Goal: Task Accomplishment & Management: Use online tool/utility

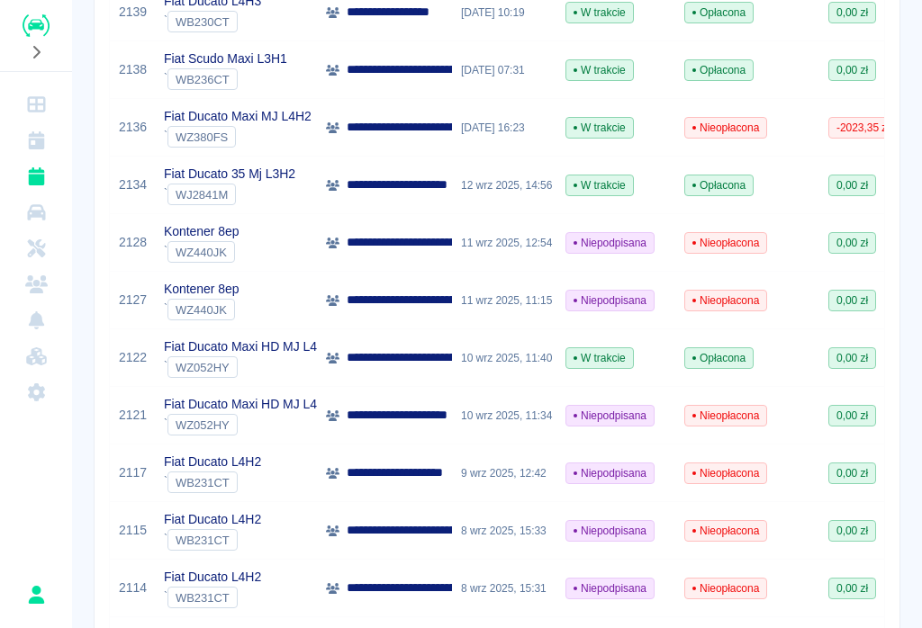
scroll to position [635, 0]
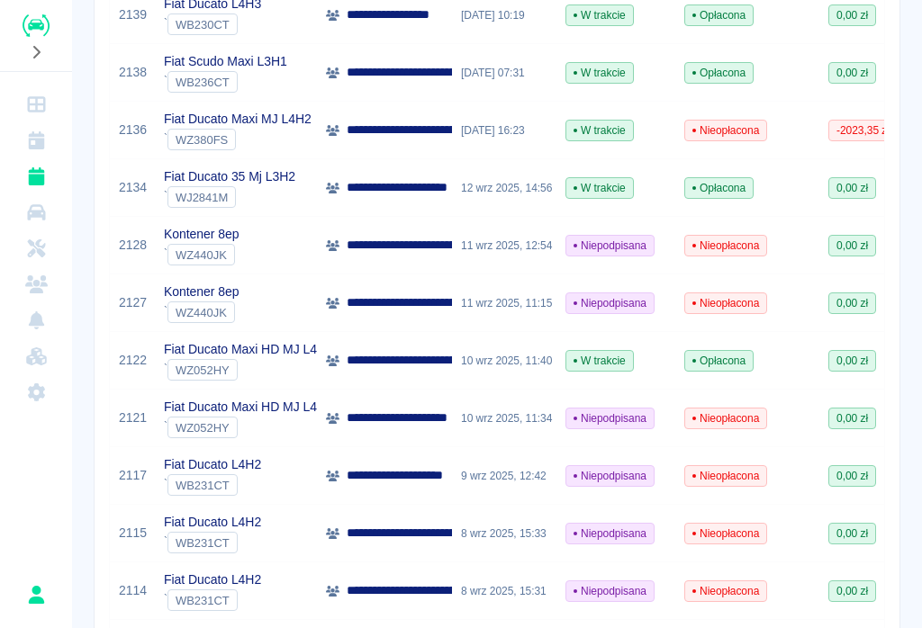
click at [417, 474] on p "**********" at bounding box center [412, 475] width 130 height 19
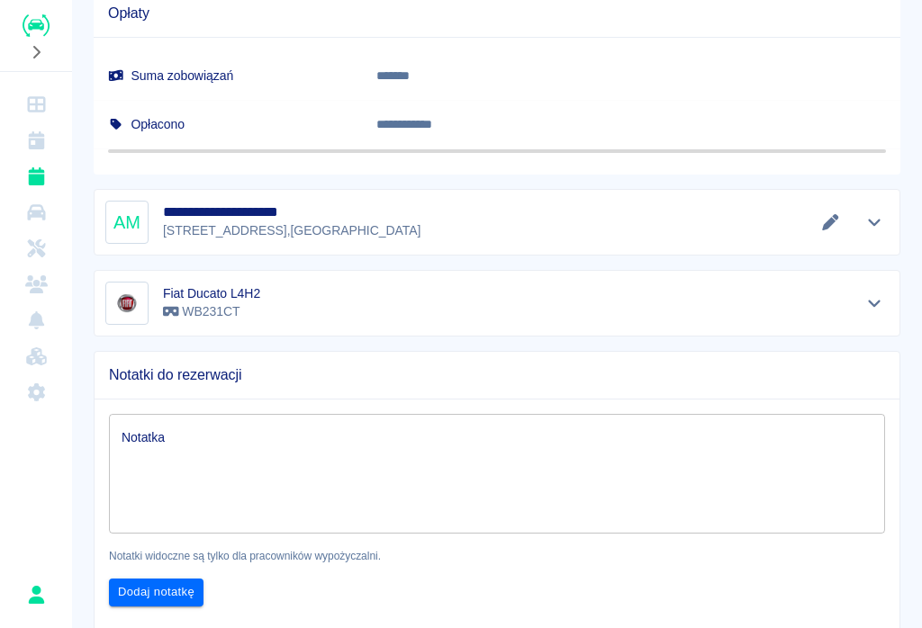
scroll to position [959, 0]
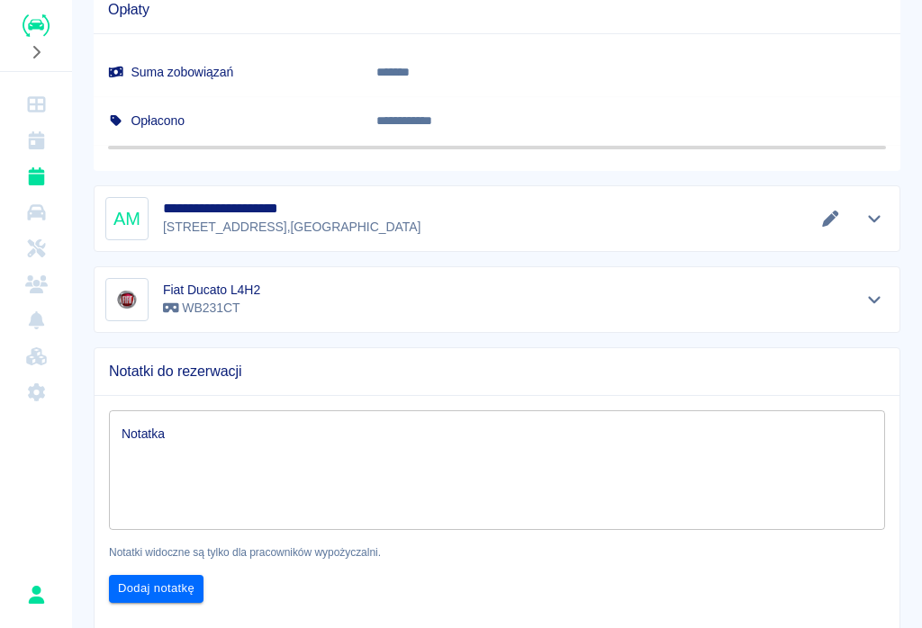
click at [832, 216] on icon "Edytuj dane" at bounding box center [830, 219] width 16 height 16
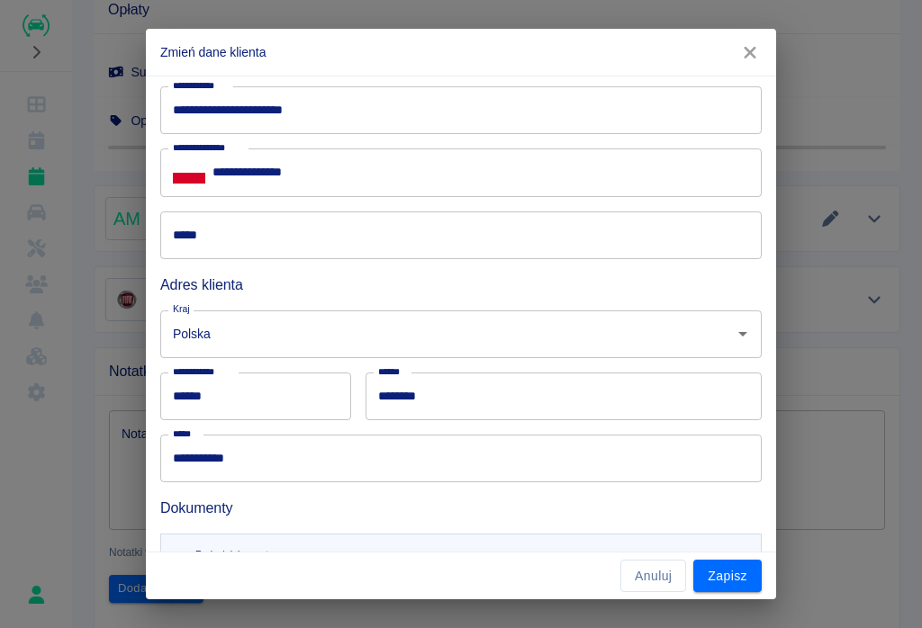
scroll to position [218, 0]
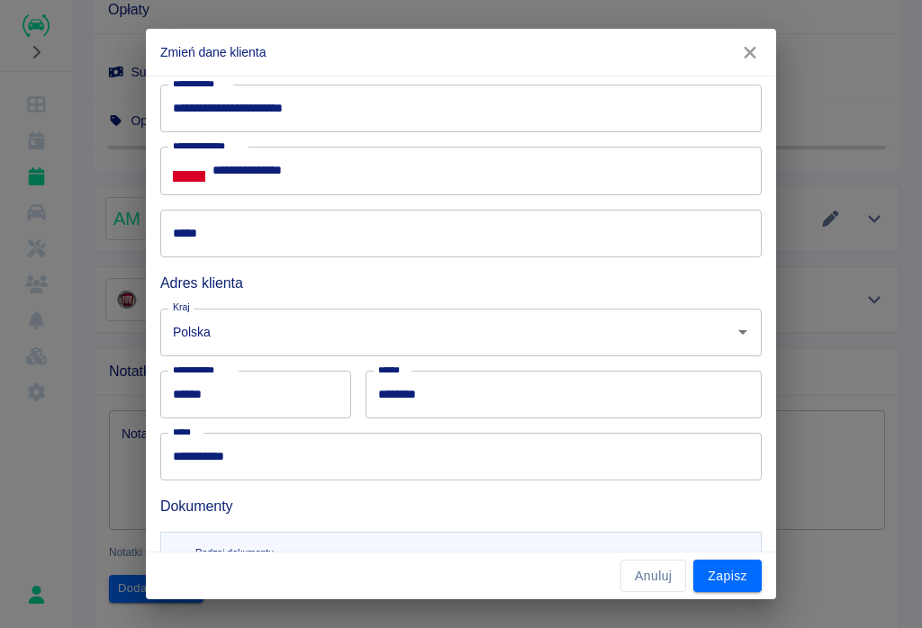
click at [238, 235] on input "*****" at bounding box center [460, 234] width 601 height 48
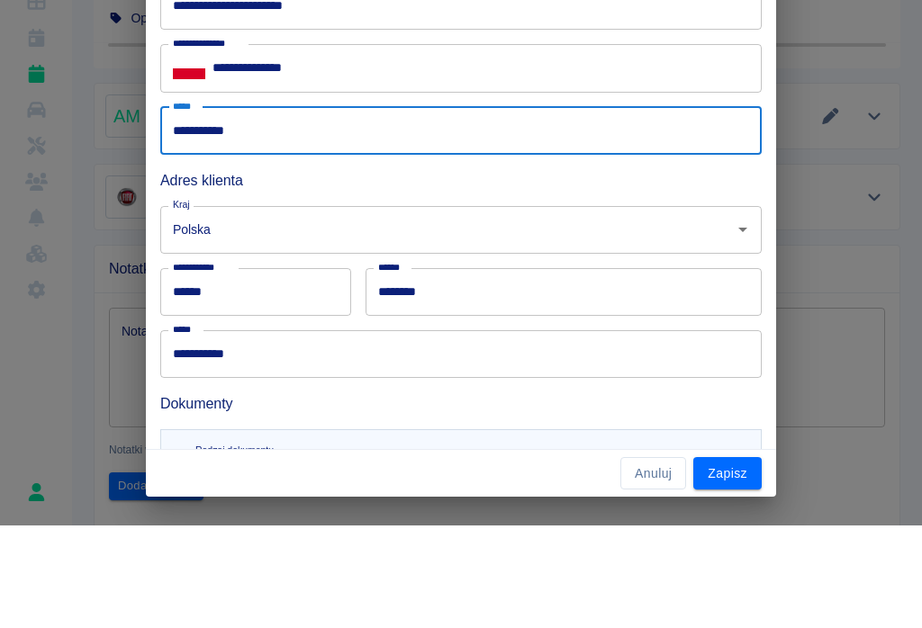
type input "**********"
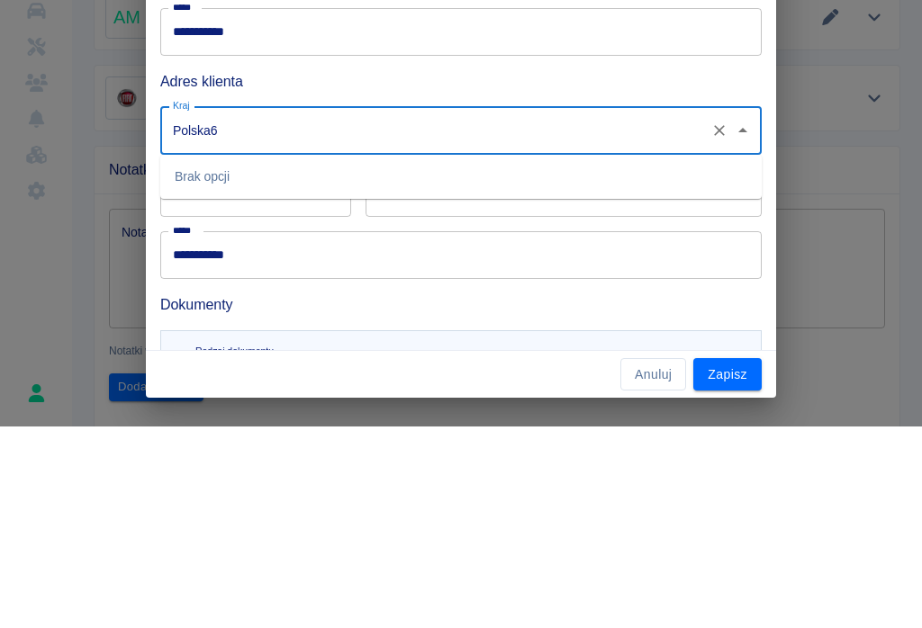
type input "Polska"
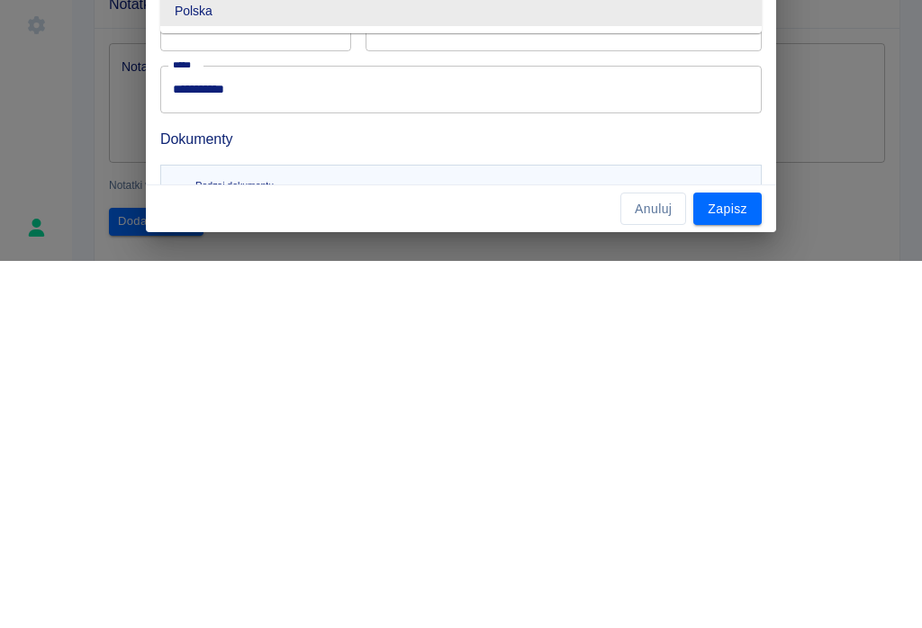
click at [731, 560] on button "Zapisz" at bounding box center [727, 576] width 68 height 33
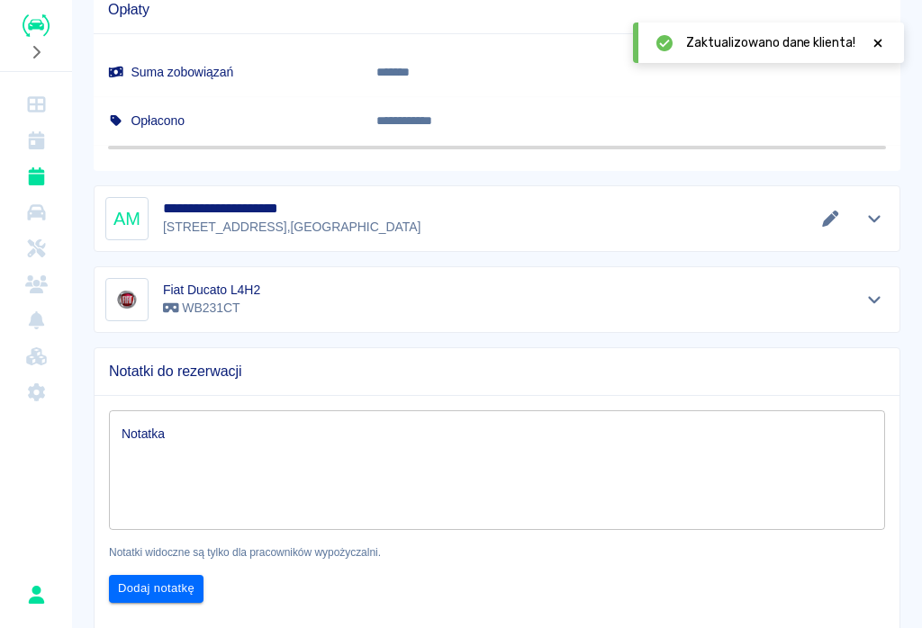
click at [884, 43] on icon at bounding box center [878, 43] width 16 height 13
click at [843, 213] on button "Edytuj dane" at bounding box center [831, 218] width 30 height 25
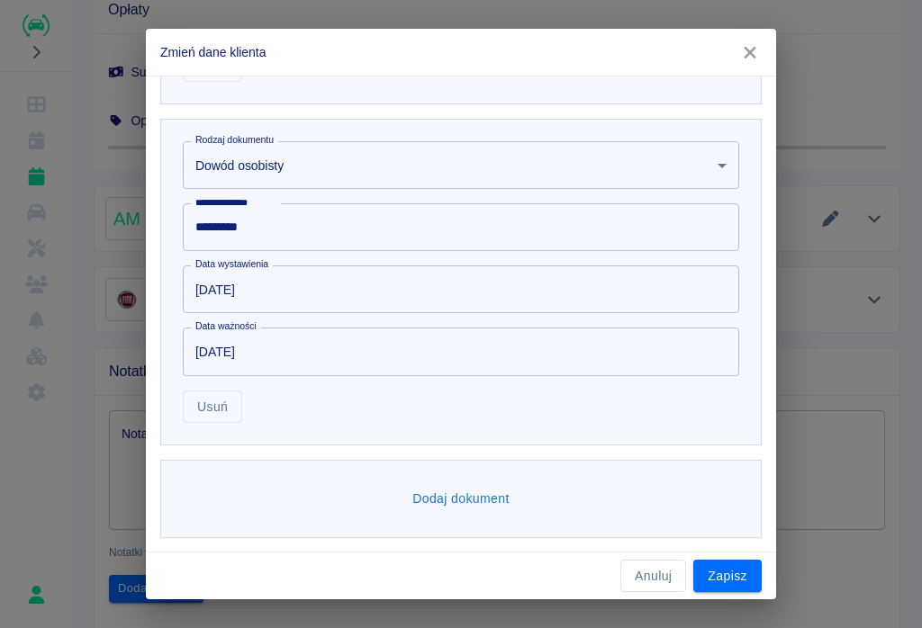
scroll to position [971, 0]
click at [729, 589] on button "Zapisz" at bounding box center [727, 576] width 68 height 33
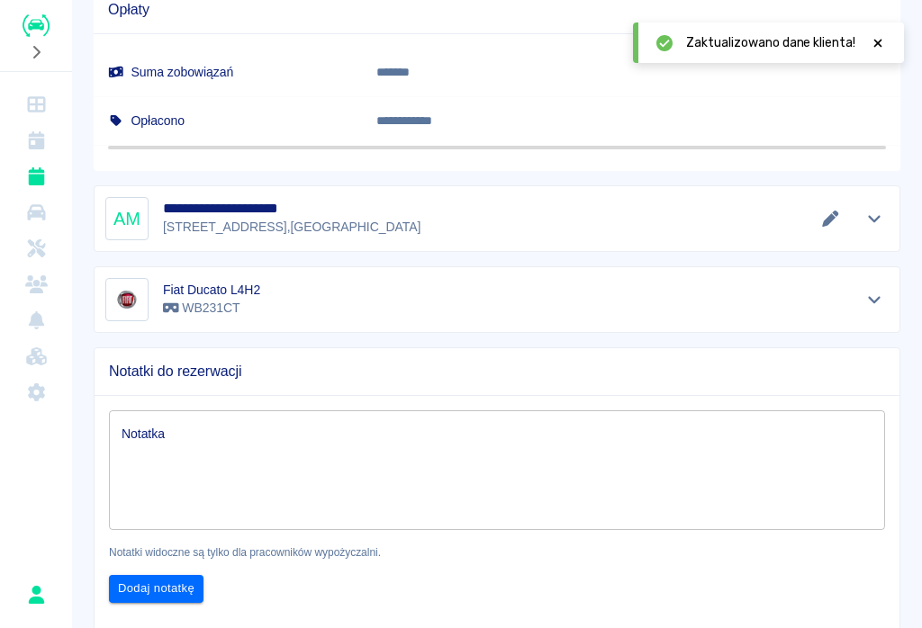
click at [807, 36] on span "Zaktualizowano dane klienta!" at bounding box center [770, 42] width 169 height 19
click at [884, 37] on icon at bounding box center [878, 43] width 16 height 13
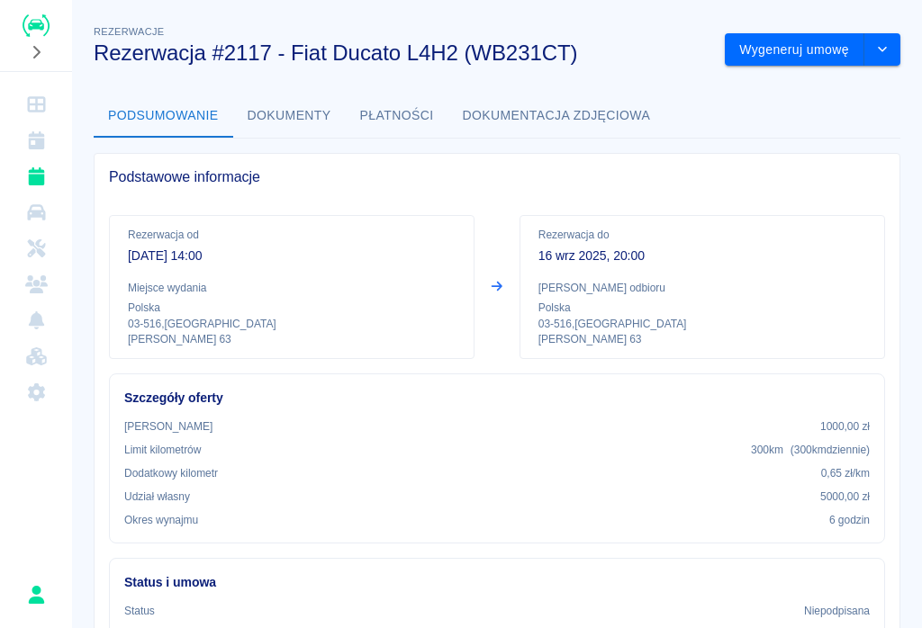
scroll to position [-1, 0]
click at [797, 46] on button "Wygeneruj umowę" at bounding box center [795, 49] width 140 height 33
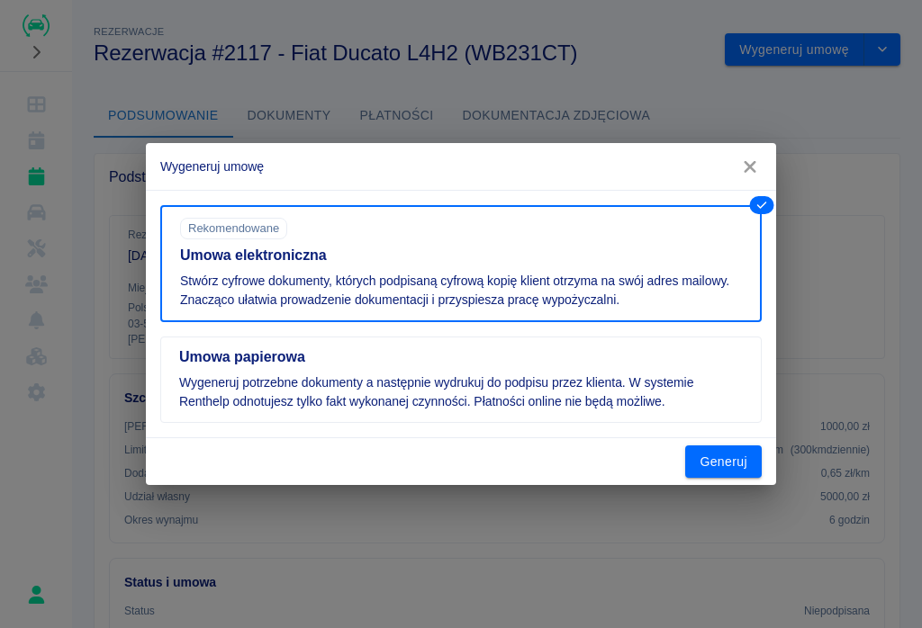
scroll to position [0, 0]
click at [735, 464] on button "Generuj" at bounding box center [723, 462] width 77 height 33
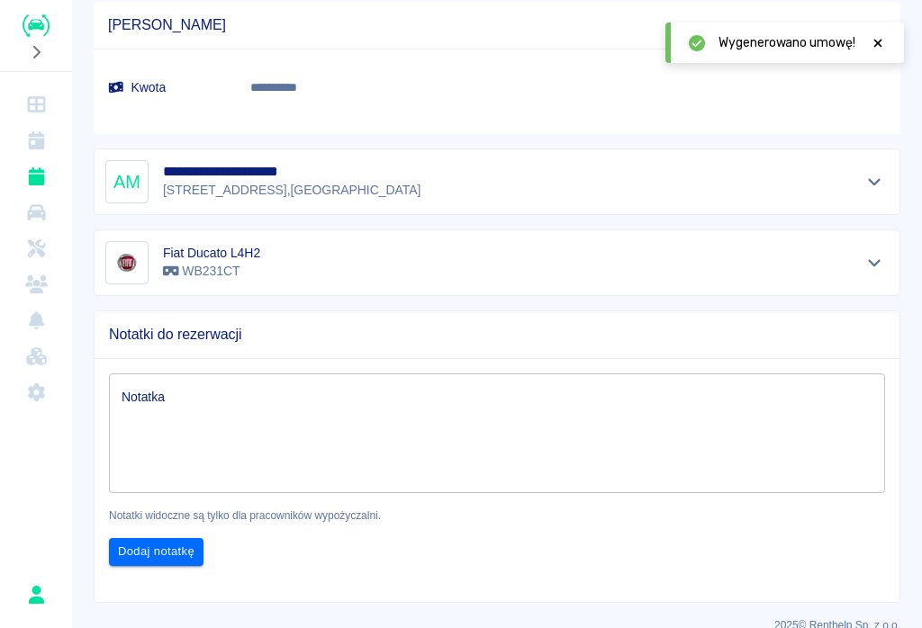
click at [885, 43] on icon at bounding box center [878, 43] width 16 height 13
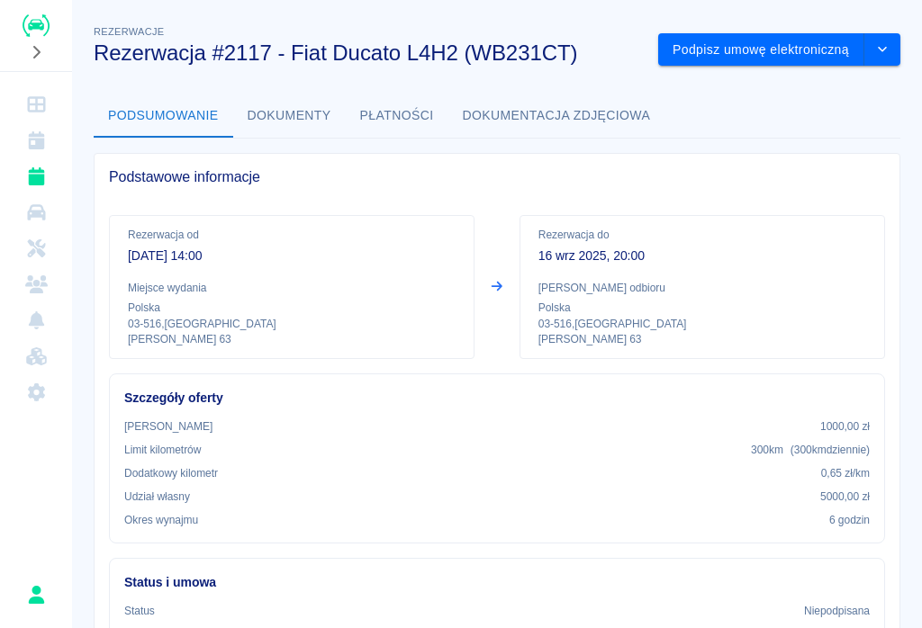
click at [790, 49] on button "Podpisz umowę elektroniczną" at bounding box center [761, 49] width 206 height 33
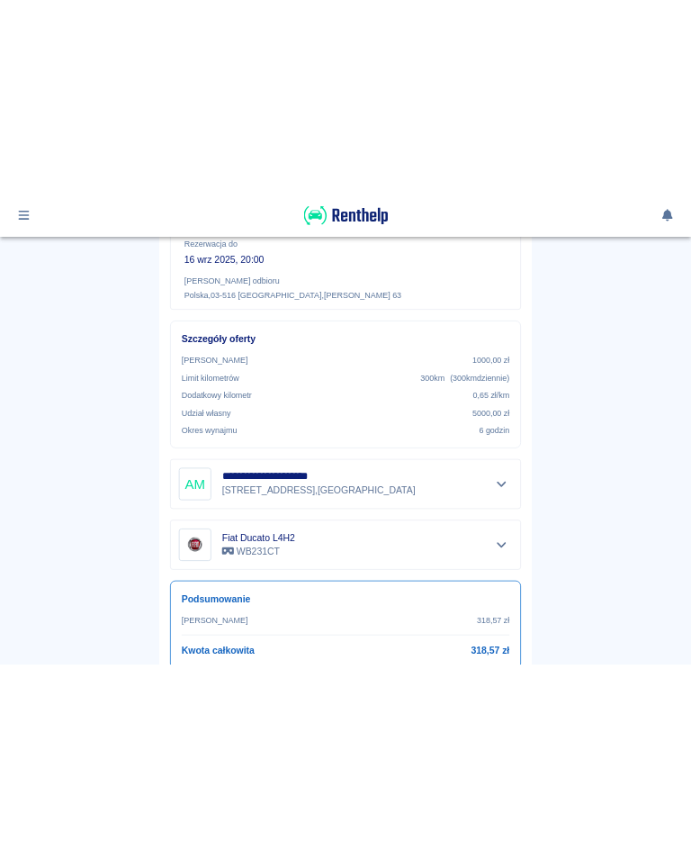
scroll to position [288, 0]
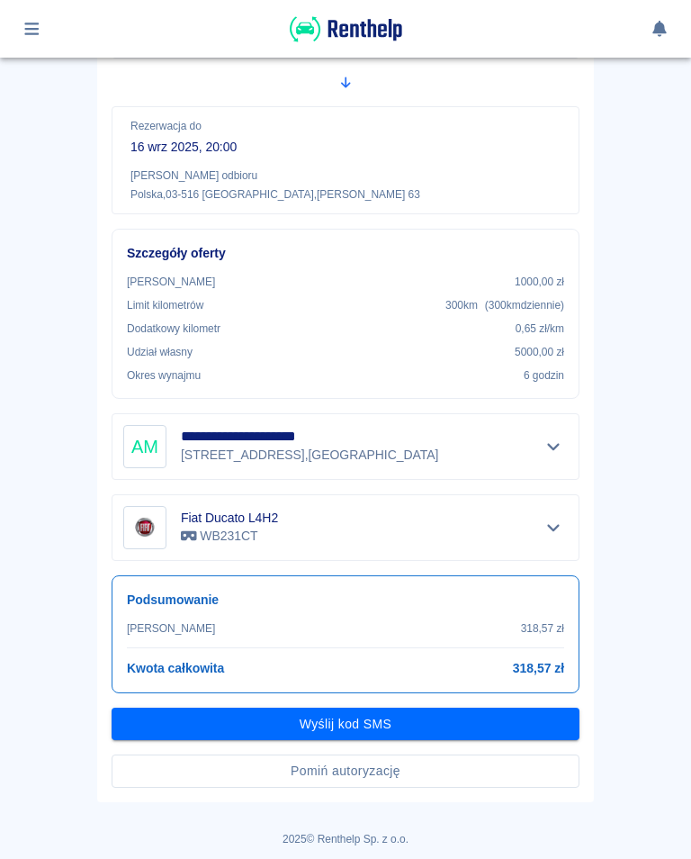
click at [354, 627] on button "Wyślij kod SMS" at bounding box center [346, 724] width 468 height 33
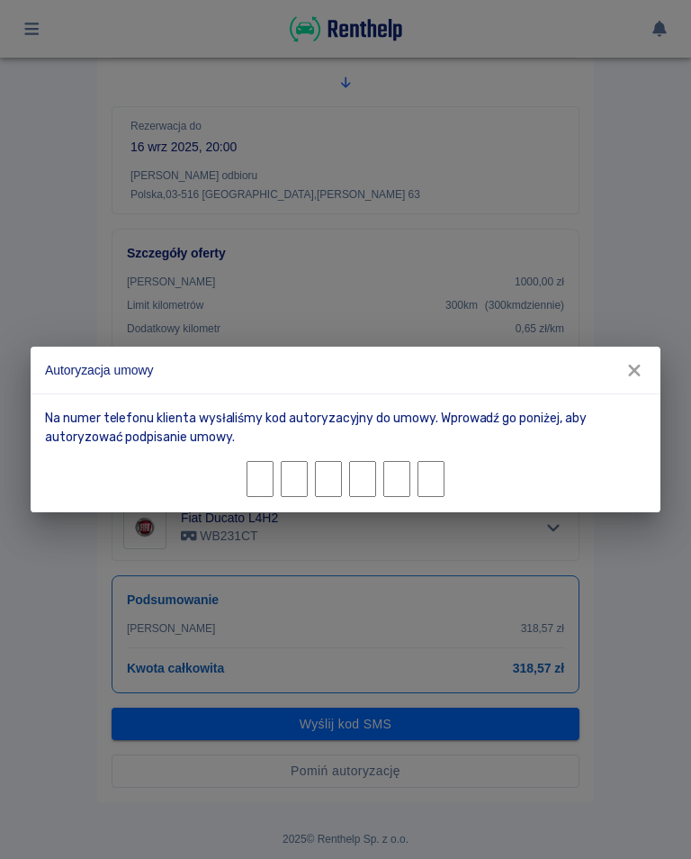
click at [265, 482] on input "Character 1." at bounding box center [260, 479] width 27 height 36
type input "7"
type input "0"
type input "8"
type input "1"
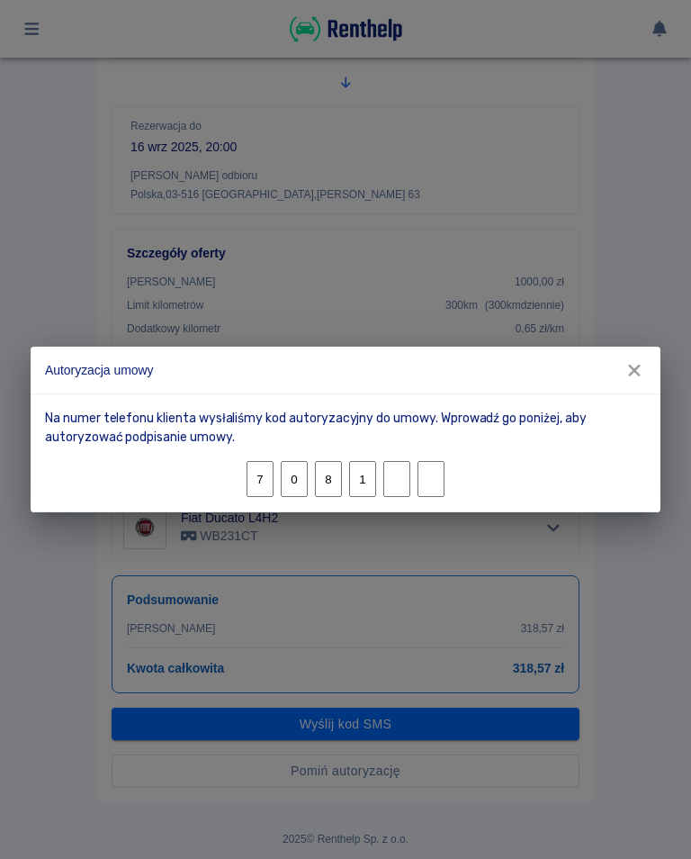
type input "8"
type input "7"
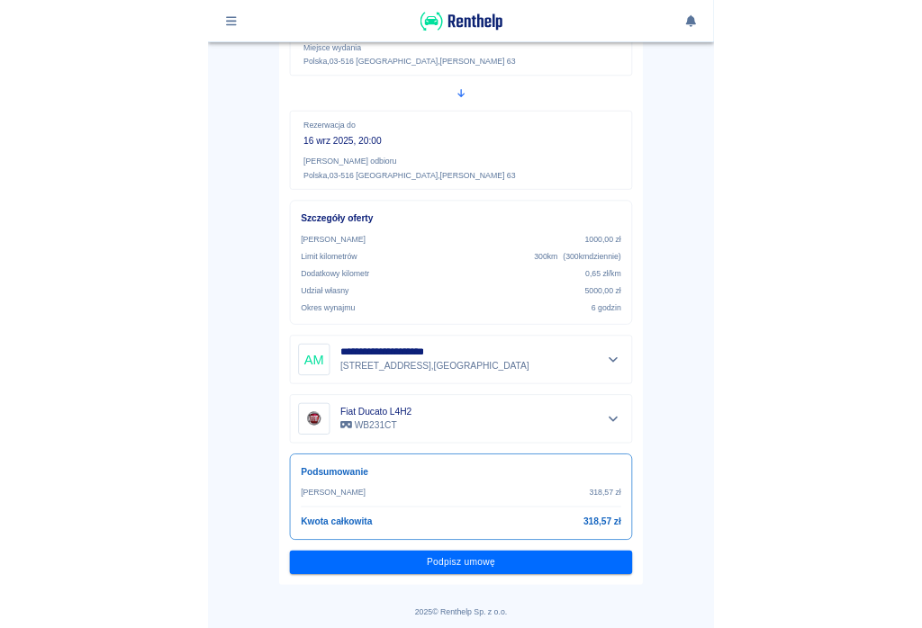
scroll to position [241, 0]
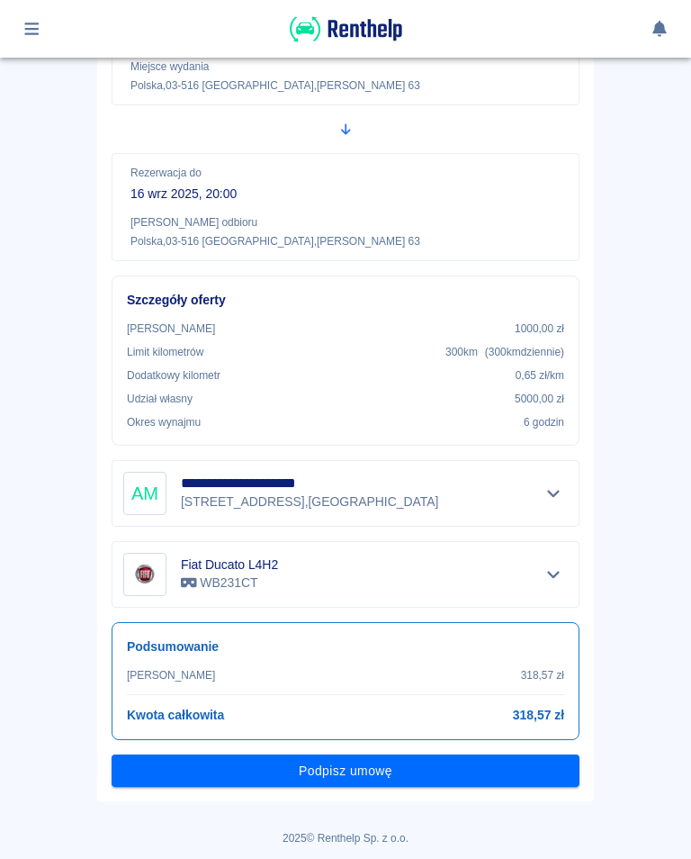
click at [357, 627] on button "Podpisz umowę" at bounding box center [346, 770] width 468 height 33
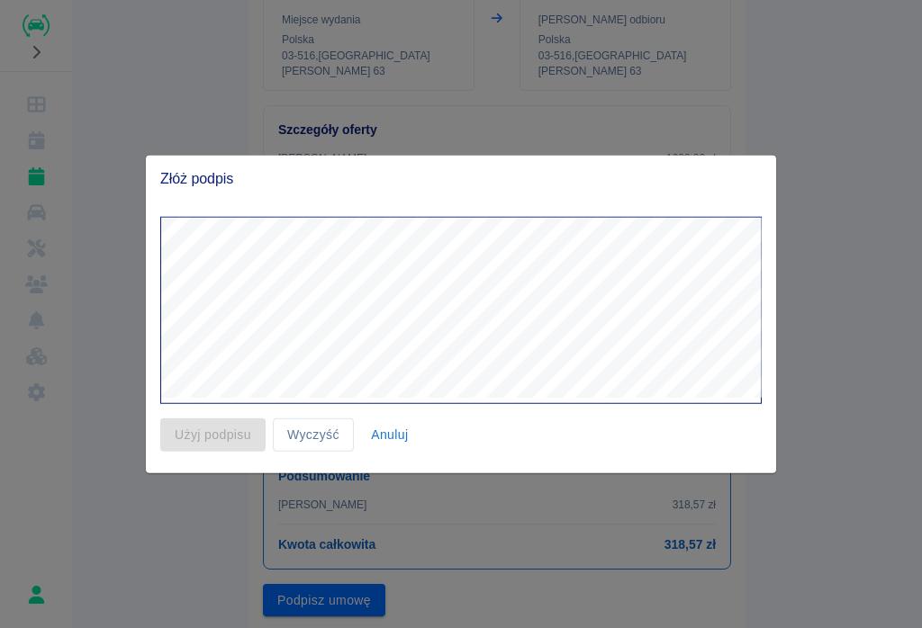
click at [921, 616] on div at bounding box center [461, 314] width 922 height 628
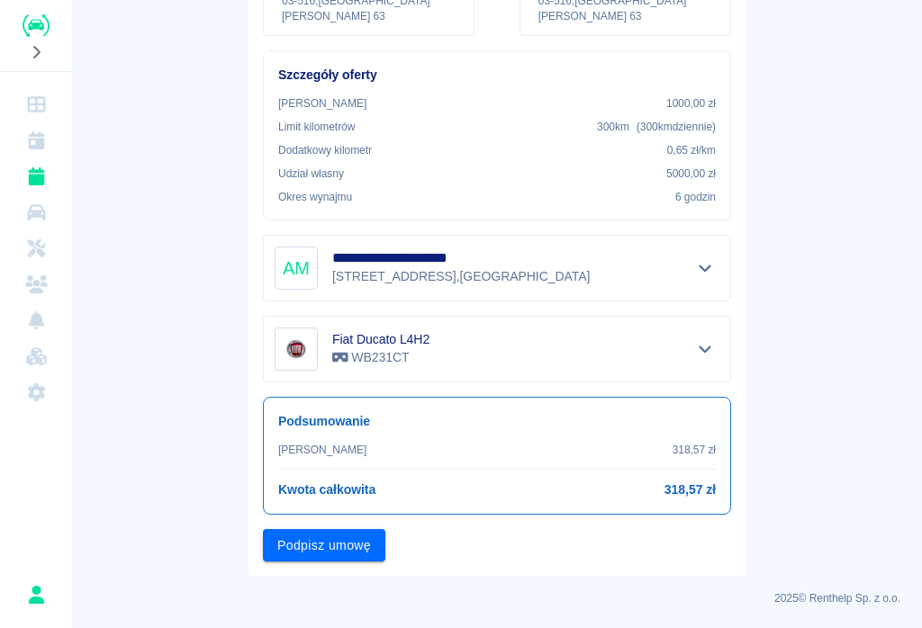
scroll to position [295, 0]
click at [356, 543] on button "Podpisz umowę" at bounding box center [324, 546] width 122 height 33
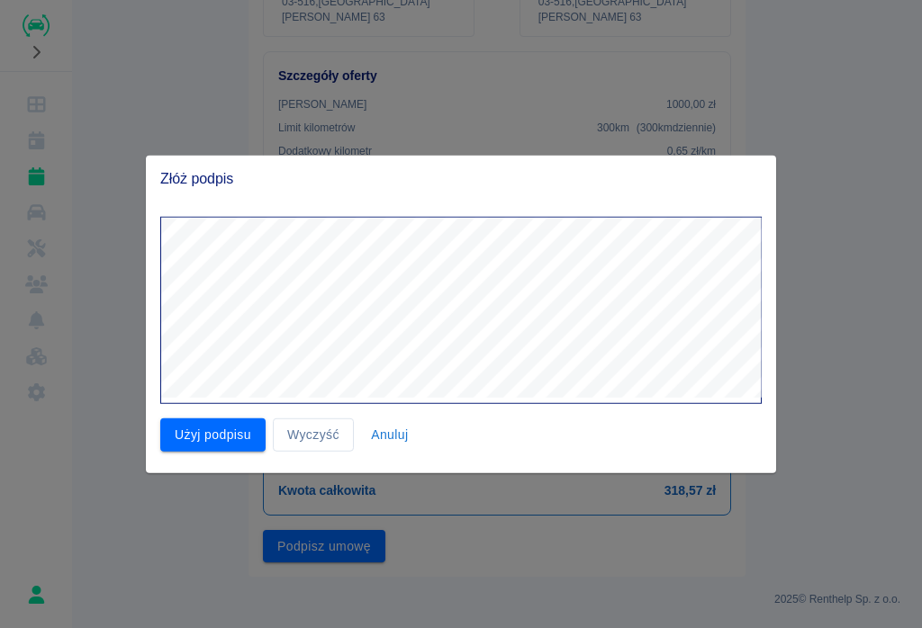
click at [207, 442] on button "Użyj podpisu" at bounding box center [212, 435] width 105 height 33
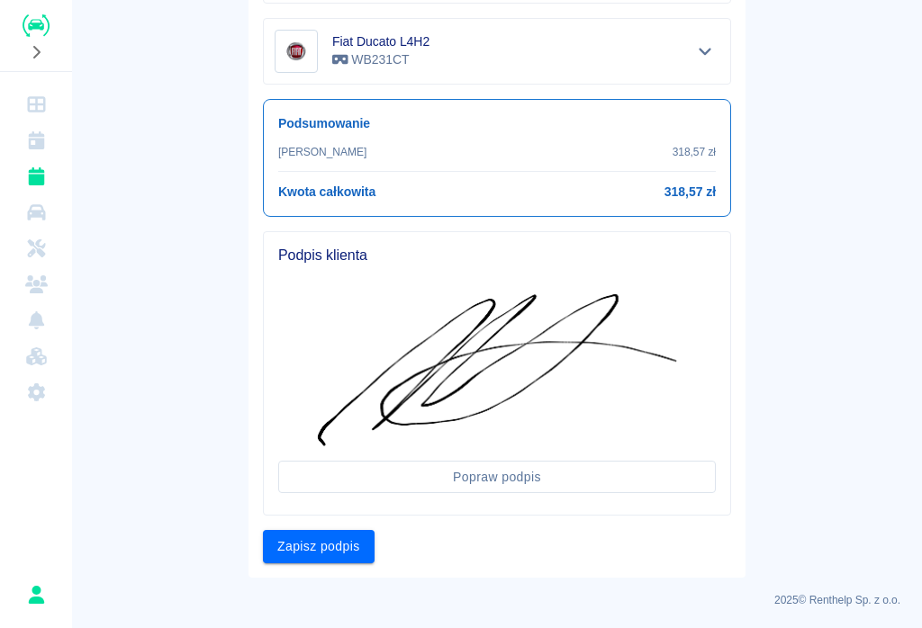
click at [302, 558] on button "Zapisz podpis" at bounding box center [319, 546] width 112 height 33
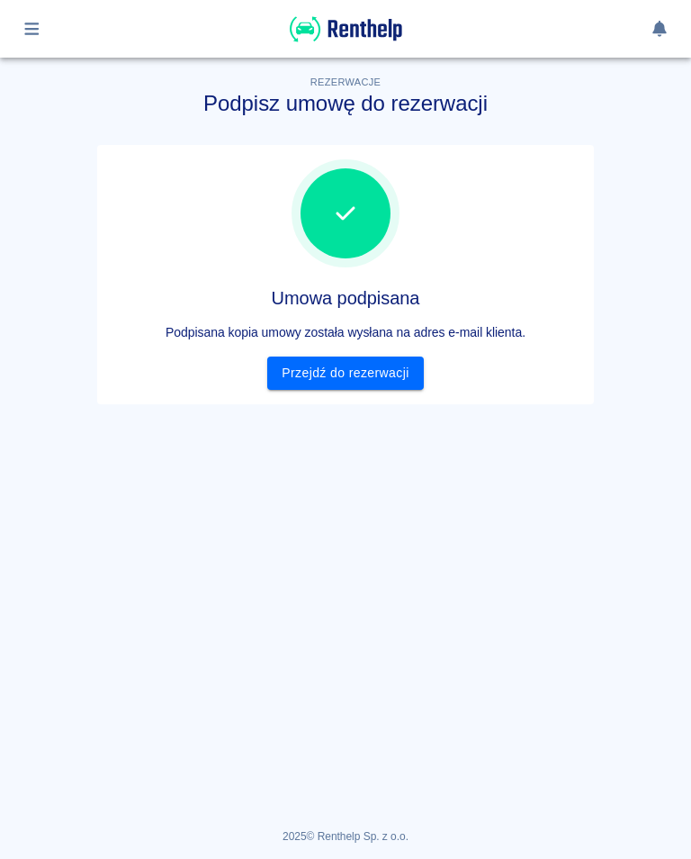
scroll to position [0, 0]
click at [320, 365] on link "Przejdź do rezerwacji" at bounding box center [345, 372] width 156 height 33
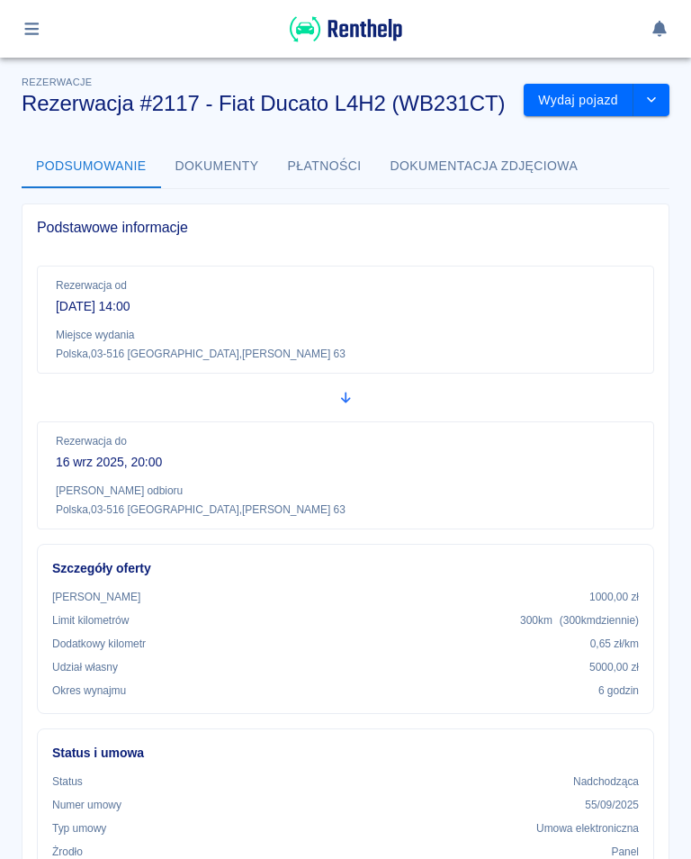
click at [596, 91] on button "Wydaj pojazd" at bounding box center [579, 100] width 110 height 33
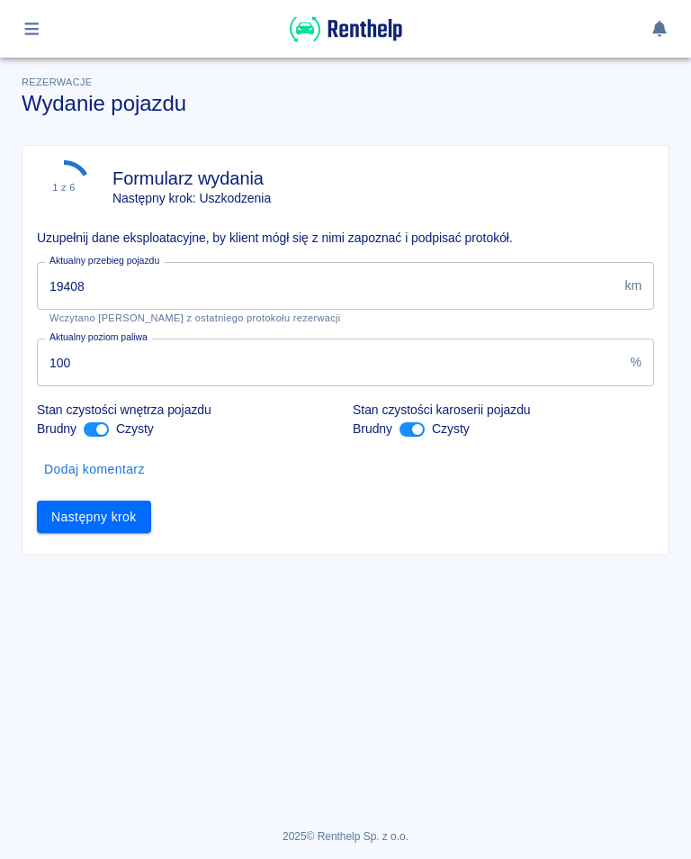
click at [109, 290] on input "19408" at bounding box center [327, 286] width 581 height 48
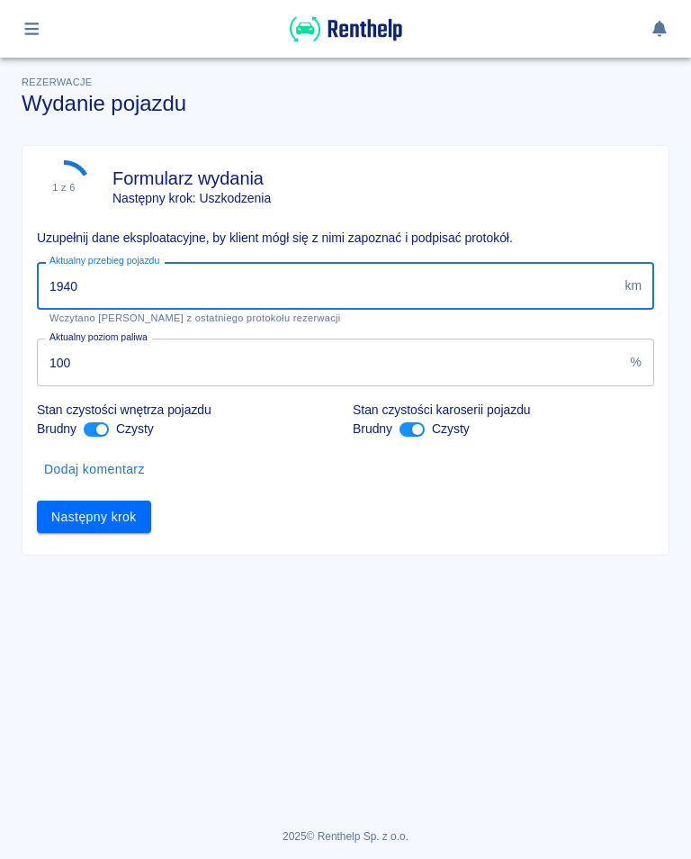
type input "19409"
click at [103, 507] on button "Następny krok" at bounding box center [94, 516] width 114 height 33
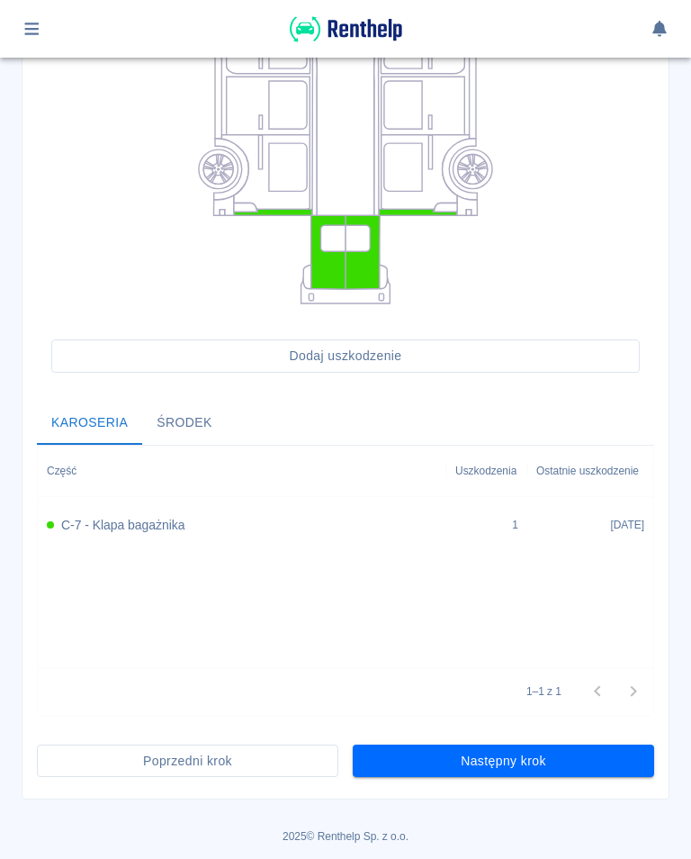
scroll to position [347, 0]
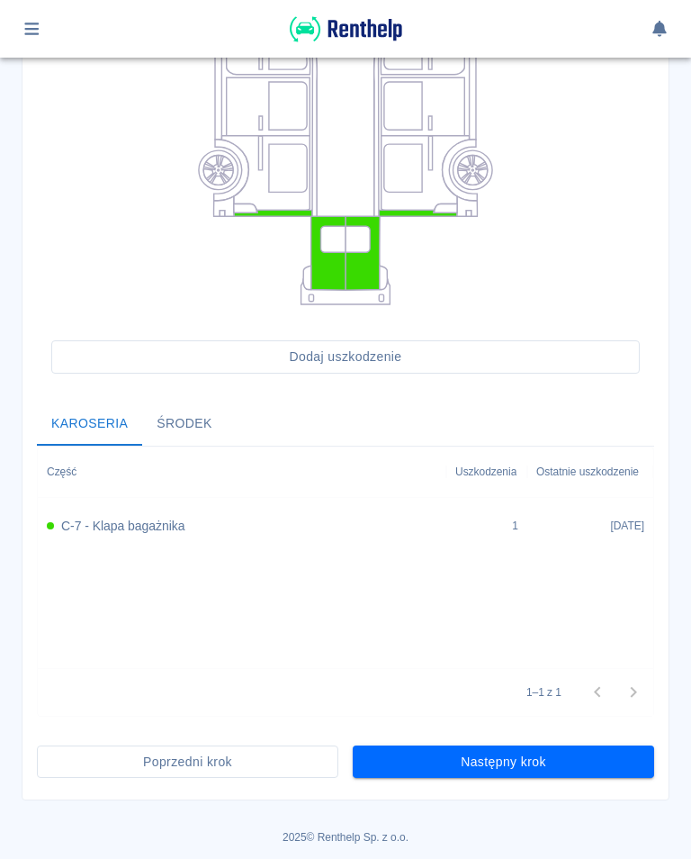
click at [519, 627] on button "Następny krok" at bounding box center [504, 761] width 302 height 33
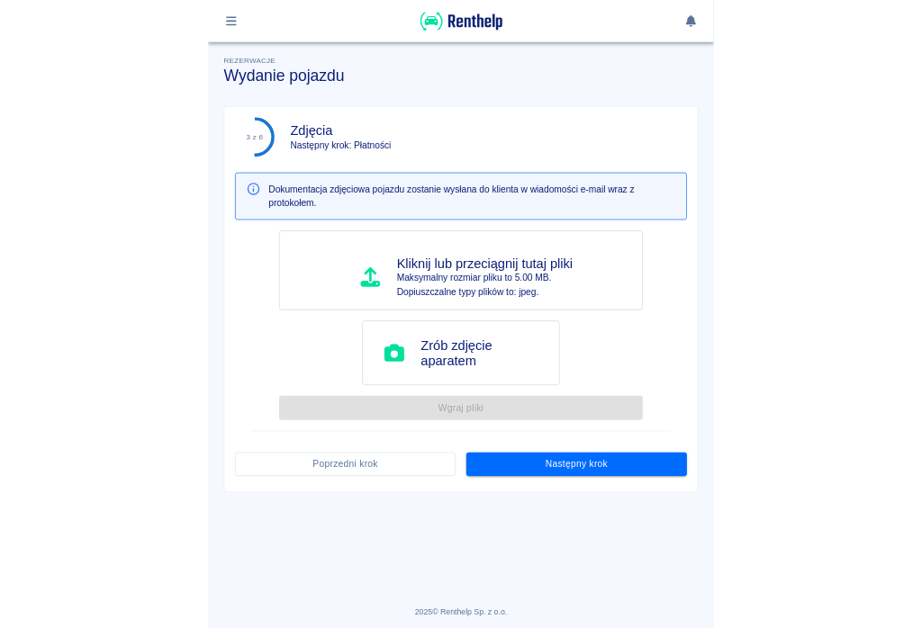
scroll to position [0, 0]
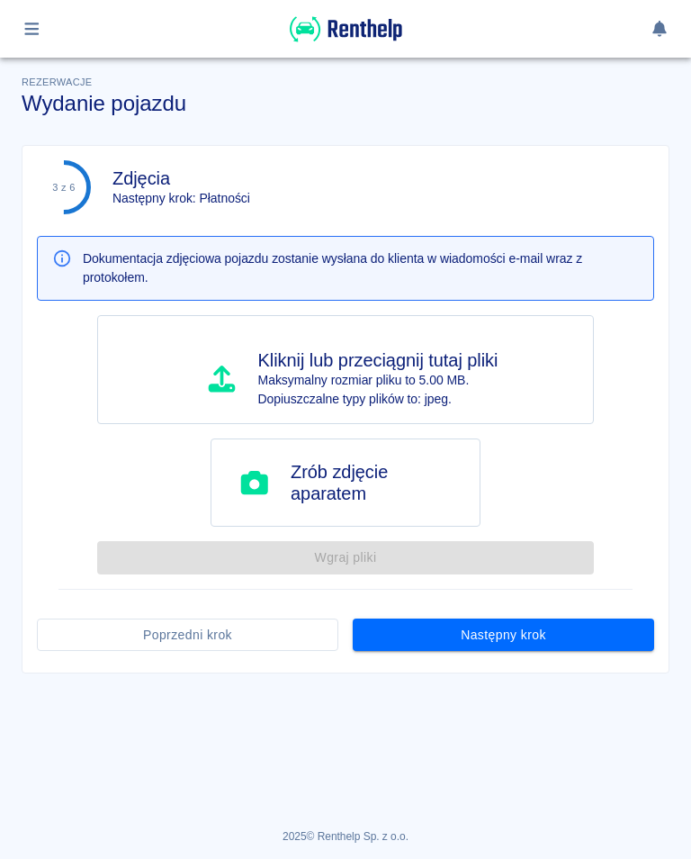
click at [532, 627] on button "Następny krok" at bounding box center [504, 634] width 302 height 33
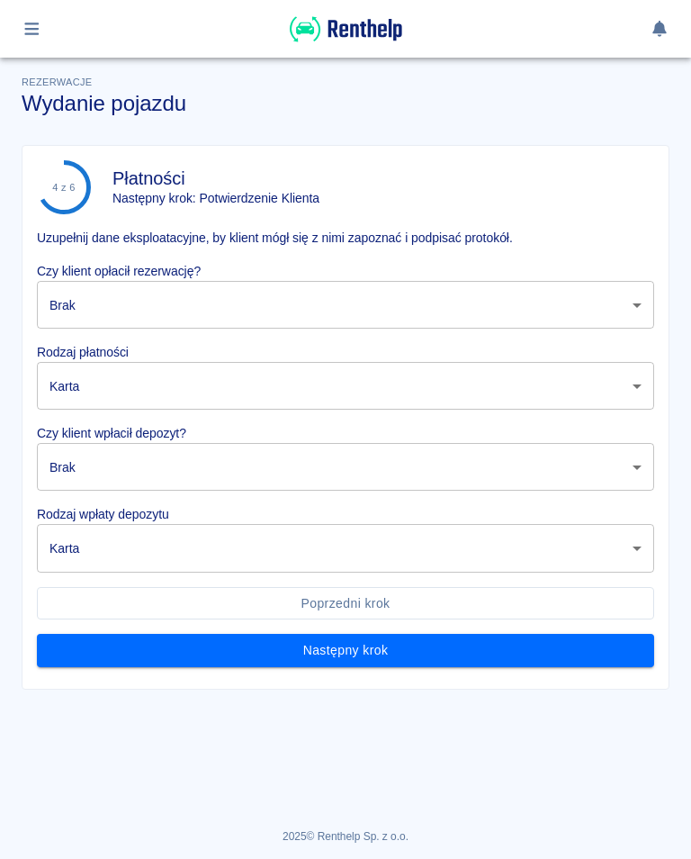
click at [105, 312] on body "Używamy plików Cookies, by zapewnić Ci najlepsze możliwe doświadczenie. Aby dow…" at bounding box center [345, 429] width 691 height 859
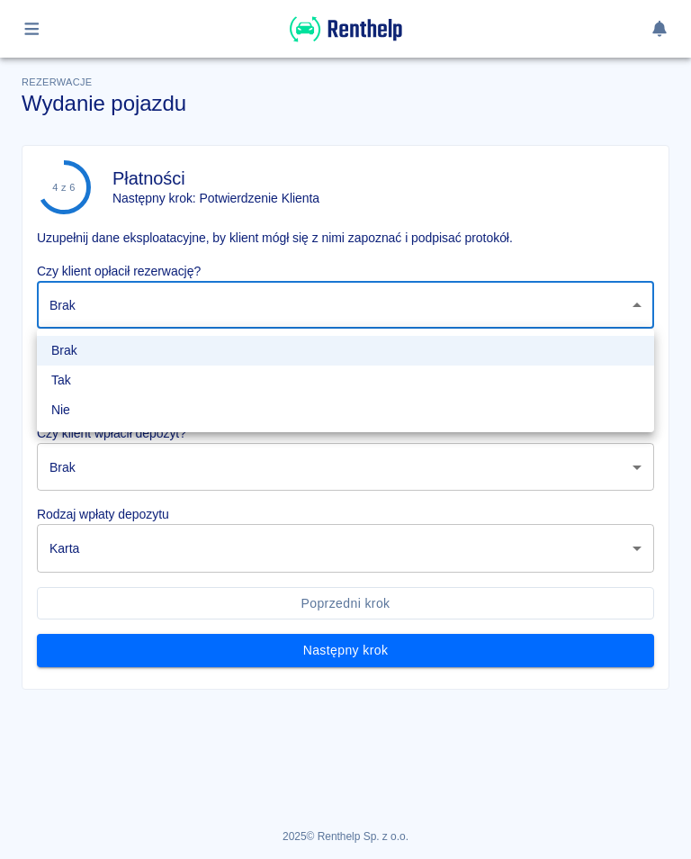
click at [69, 372] on li "Tak" at bounding box center [346, 380] width 618 height 30
type input "true"
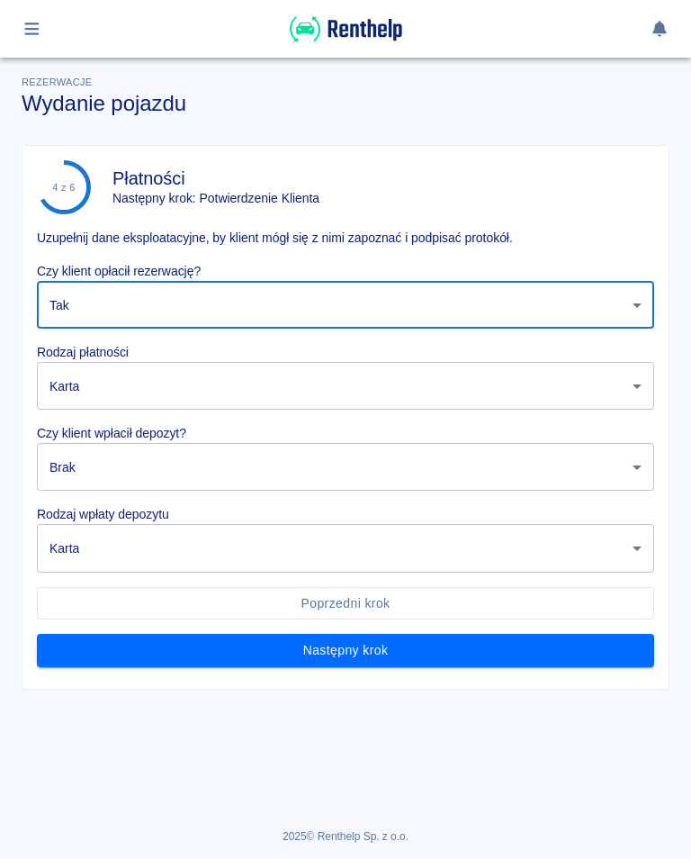
click at [167, 392] on body "Używamy plików Cookies, by zapewnić Ci najlepsze możliwe doświadczenie. Aby dow…" at bounding box center [345, 429] width 691 height 859
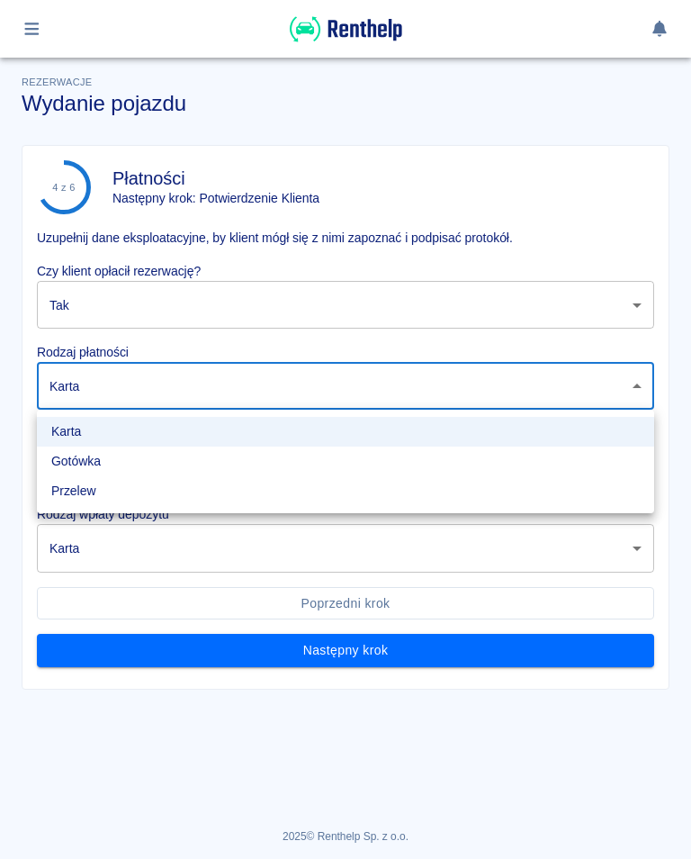
click at [96, 301] on div at bounding box center [345, 429] width 691 height 859
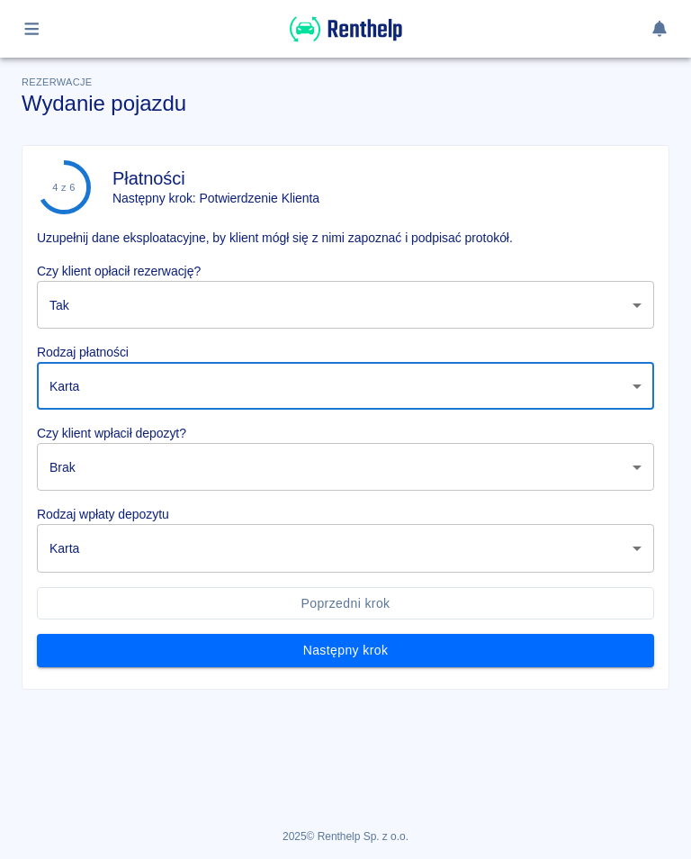
click at [627, 389] on body "Używamy plików Cookies, by zapewnić Ci najlepsze możliwe doświadczenie. Aby dow…" at bounding box center [345, 429] width 691 height 859
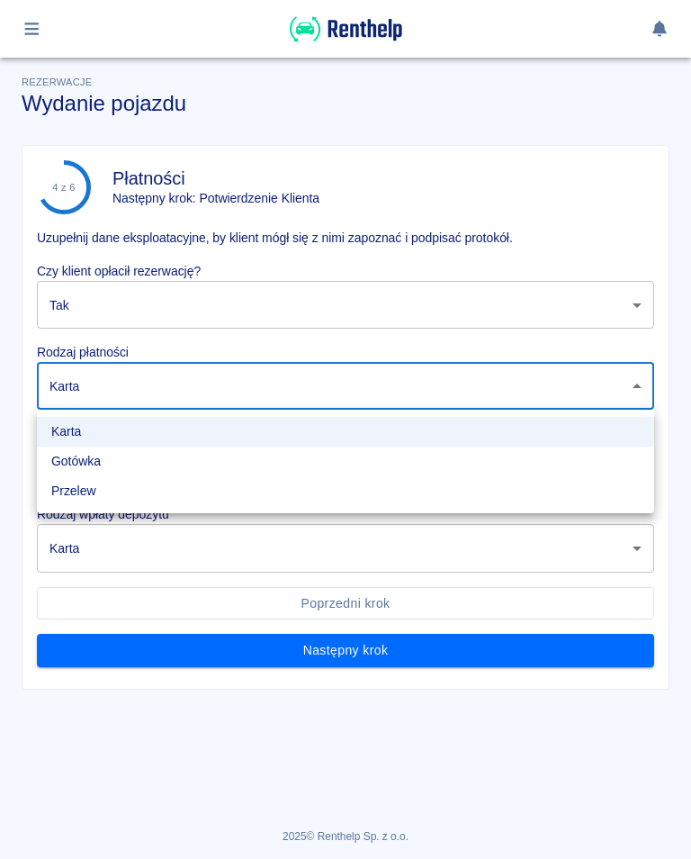
click at [86, 455] on li "Gotówka" at bounding box center [346, 461] width 618 height 30
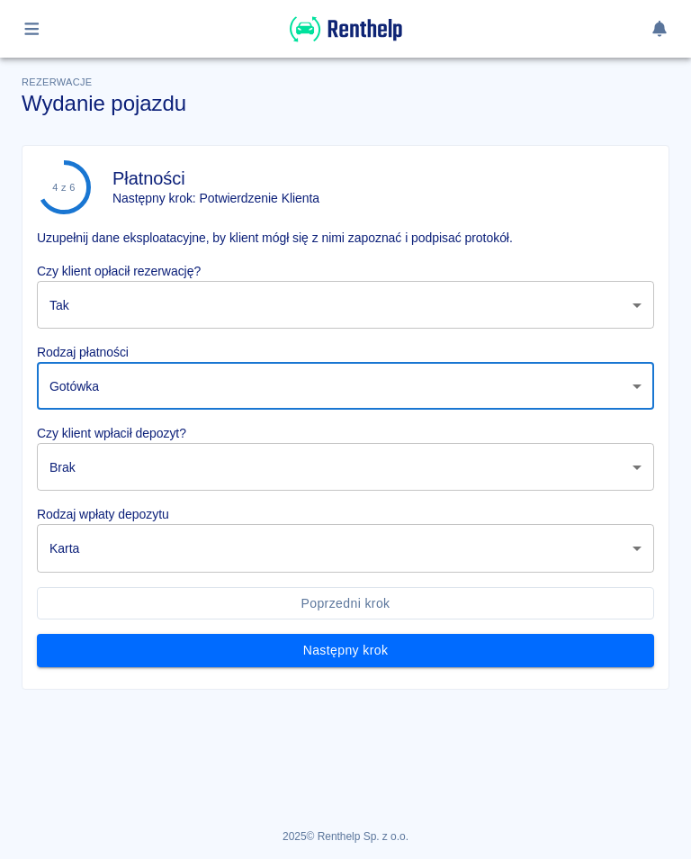
type input "cash"
click at [636, 468] on body "Używamy plików Cookies, by zapewnić Ci najlepsze możliwe doświadczenie. Aby dow…" at bounding box center [345, 429] width 691 height 859
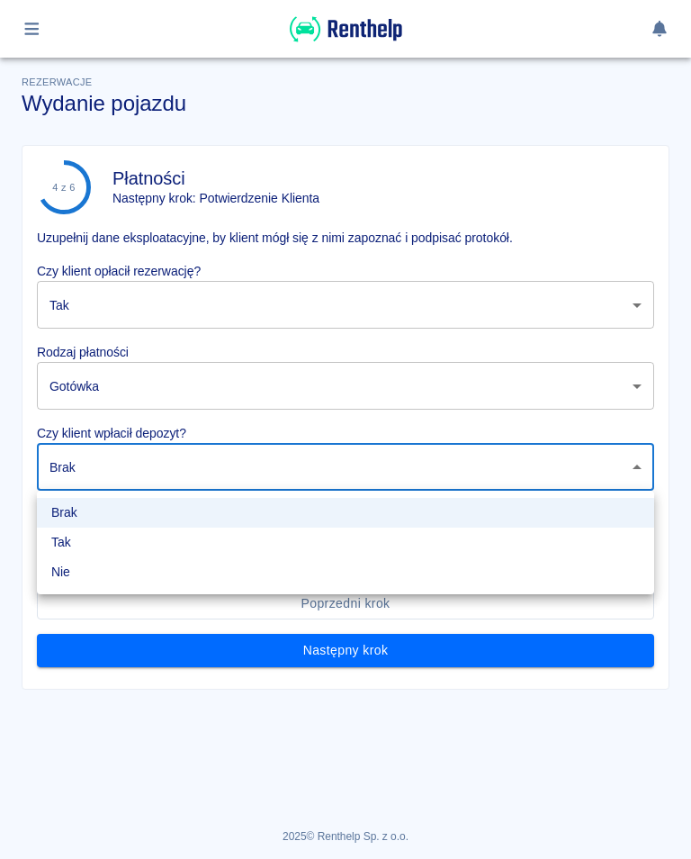
click at [77, 539] on li "Tak" at bounding box center [346, 542] width 618 height 30
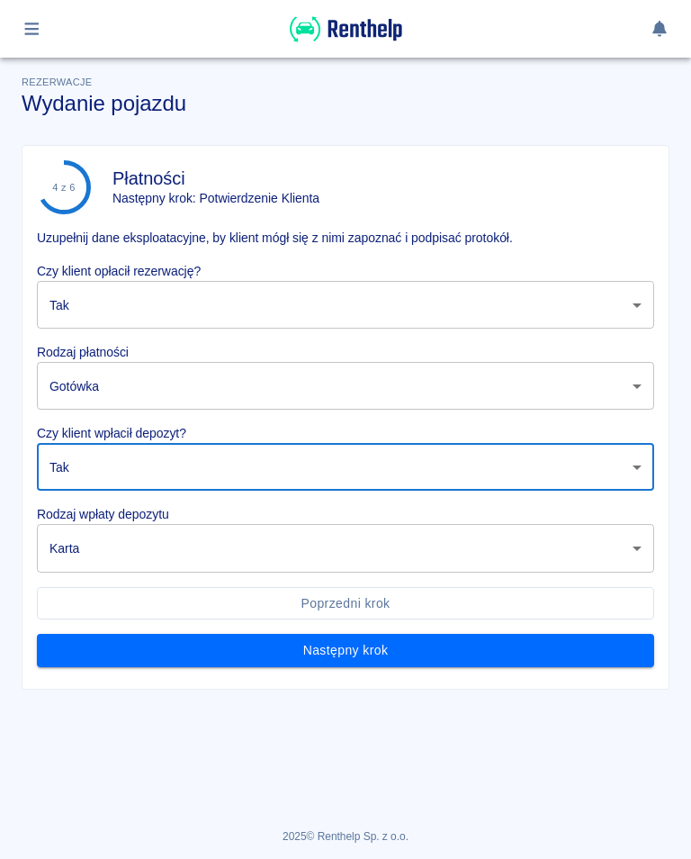
type input "true"
click at [84, 555] on body "Używamy plików Cookies, by zapewnić Ci najlepsze możliwe doświadczenie. Aby dow…" at bounding box center [345, 429] width 691 height 859
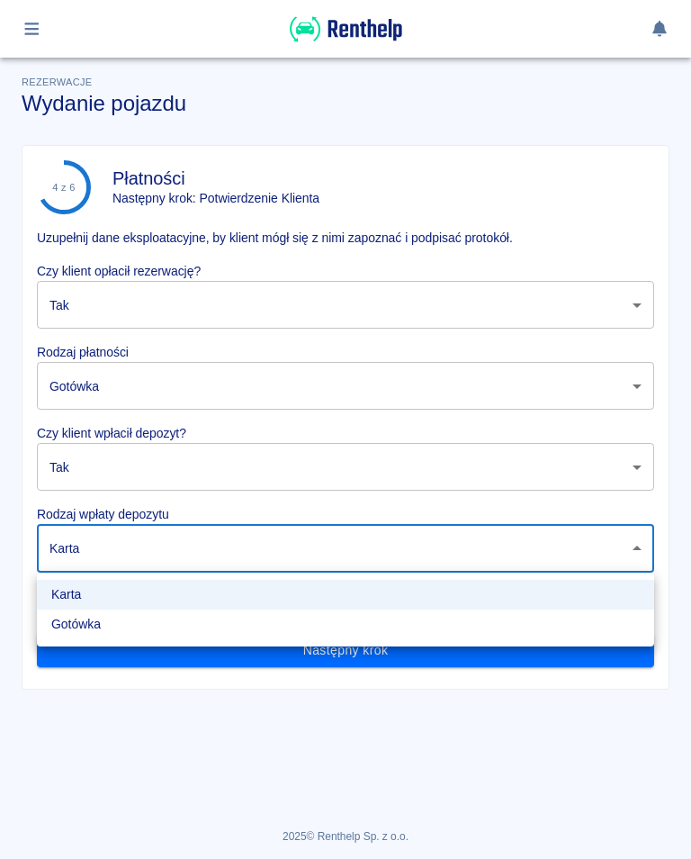
click at [74, 621] on li "Gotówka" at bounding box center [346, 624] width 618 height 30
type input "cash"
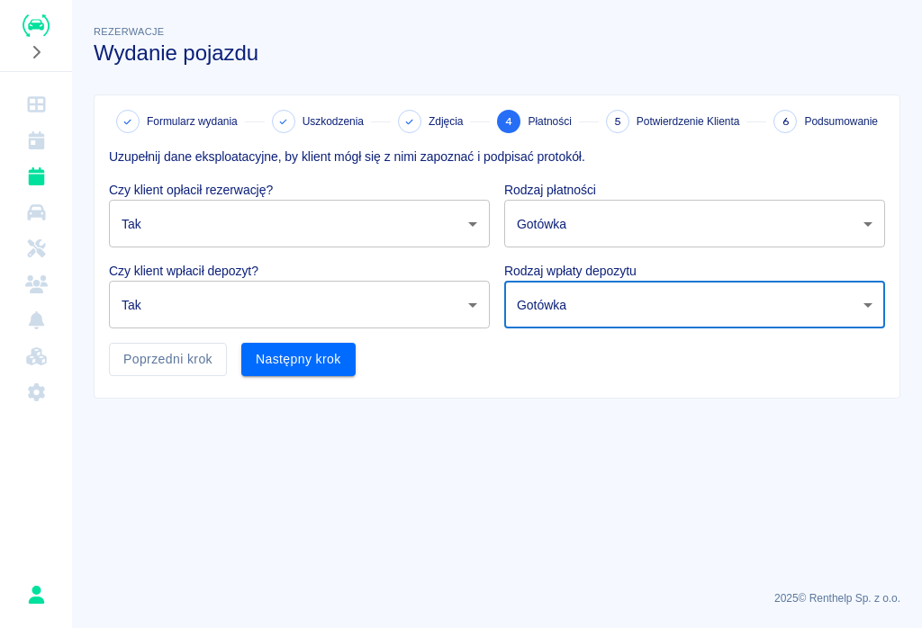
click at [302, 353] on button "Następny krok" at bounding box center [298, 359] width 114 height 33
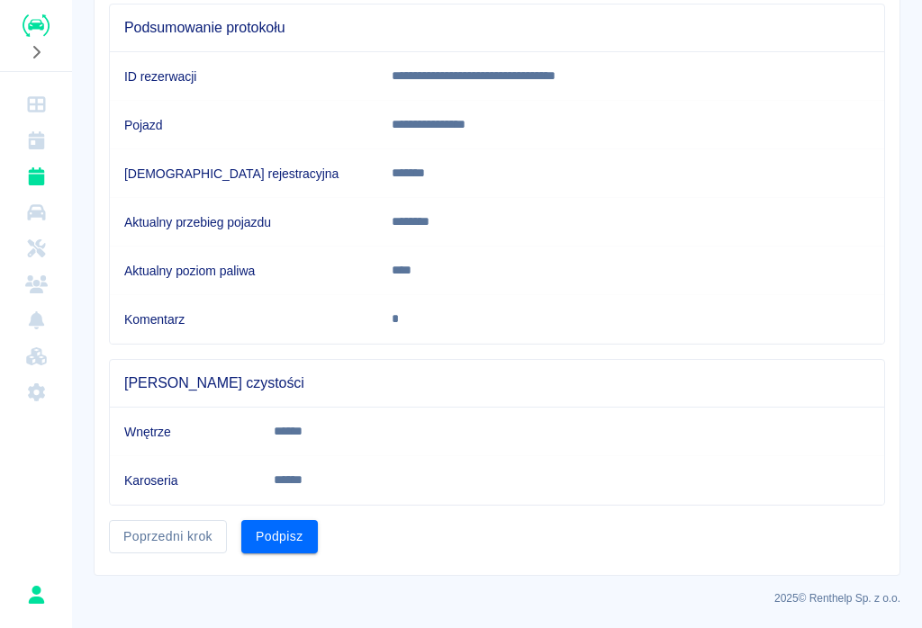
scroll to position [176, 0]
click at [290, 544] on button "Podpisz" at bounding box center [279, 537] width 77 height 33
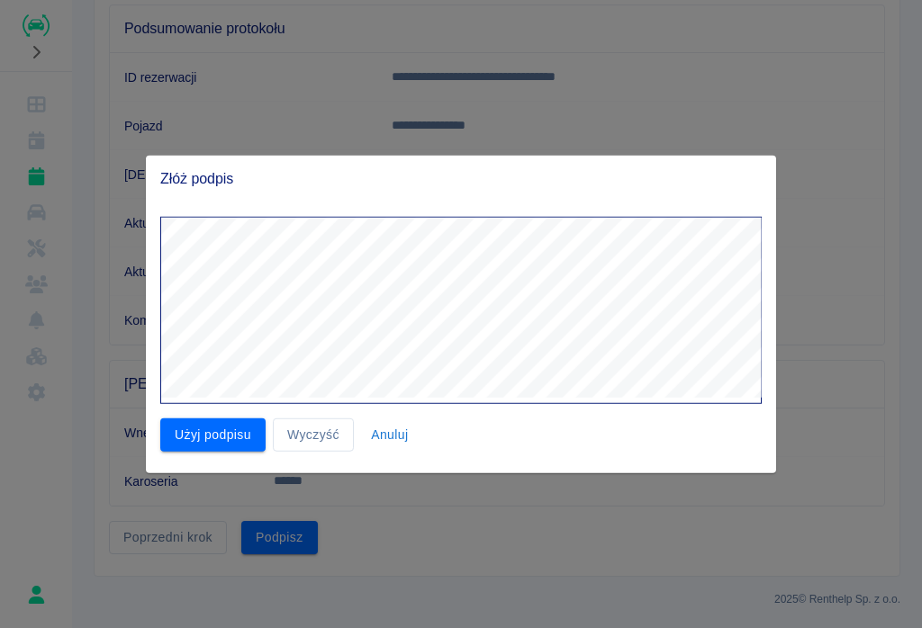
click at [223, 437] on button "Użyj podpisu" at bounding box center [212, 435] width 105 height 33
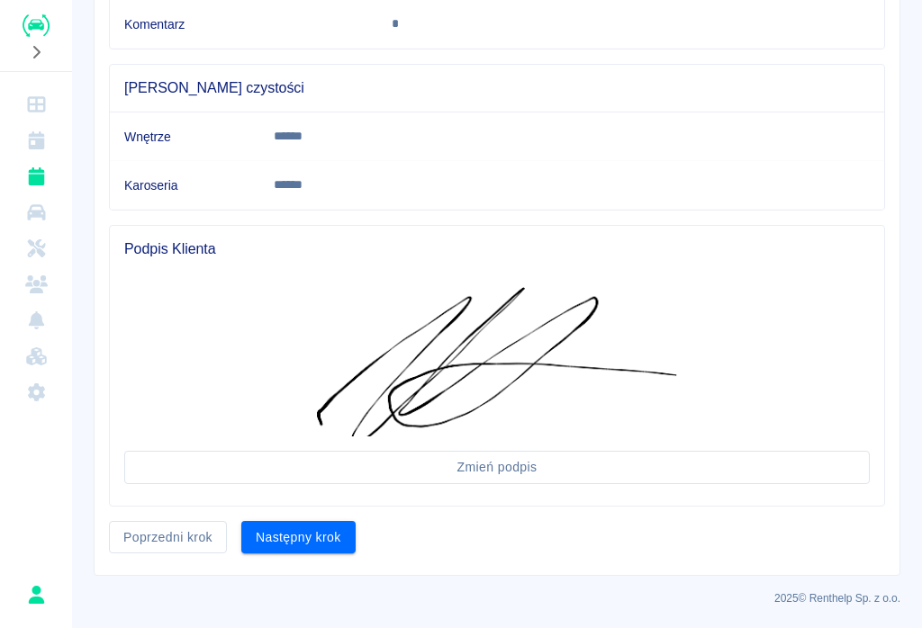
scroll to position [472, 0]
click at [295, 563] on div "**********" at bounding box center [497, 100] width 805 height 952
click at [298, 546] on button "Następny krok" at bounding box center [298, 538] width 114 height 33
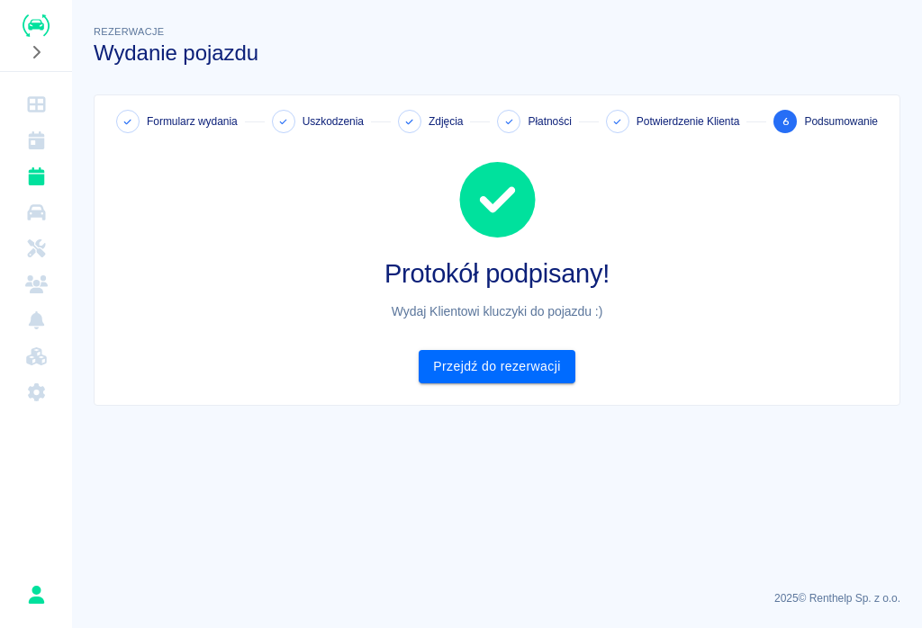
scroll to position [0, 0]
